Goal: Find specific page/section: Find specific page/section

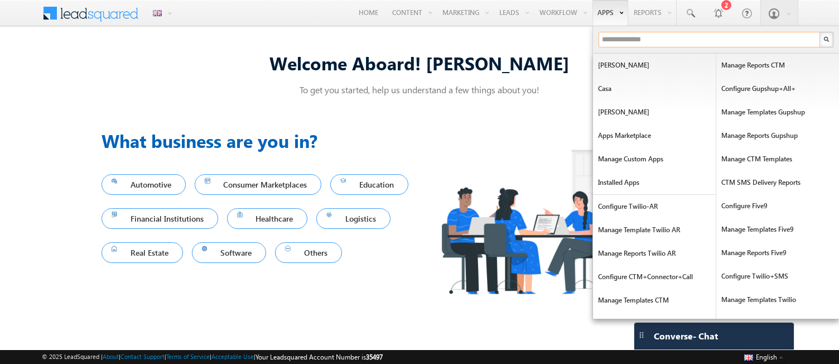
click at [624, 40] on input "text" at bounding box center [710, 40] width 223 height 16
click at [616, 36] on input "text" at bounding box center [710, 40] width 223 height 16
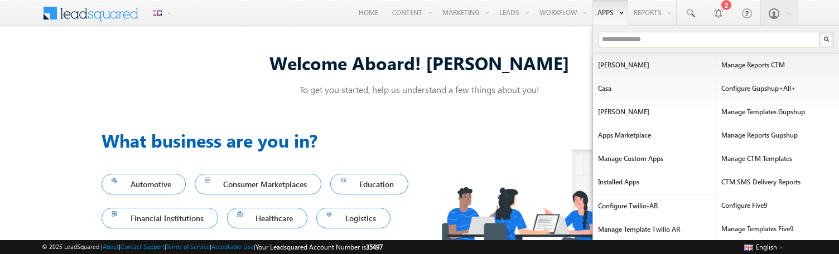
click at [616, 41] on input "text" at bounding box center [710, 40] width 223 height 16
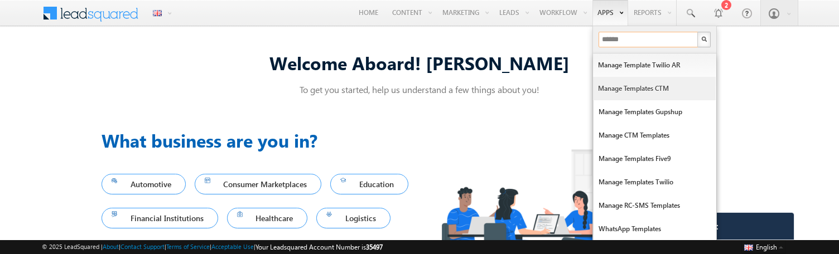
type input "******"
click at [628, 85] on link "Manage Templates CTM" at bounding box center [654, 88] width 123 height 23
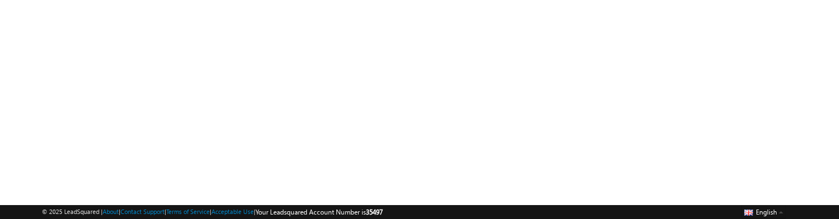
scroll to position [122, 0]
